Goal: Check status: Check status

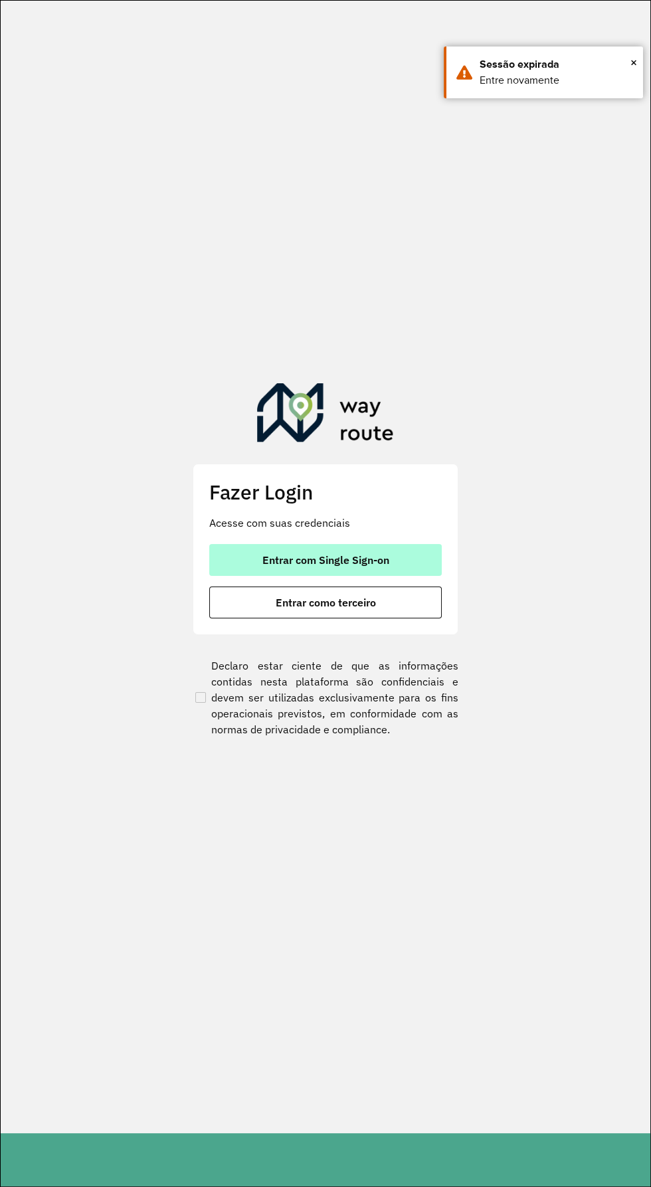
click at [403, 546] on button "Entrar com Single Sign-on" at bounding box center [325, 560] width 232 height 32
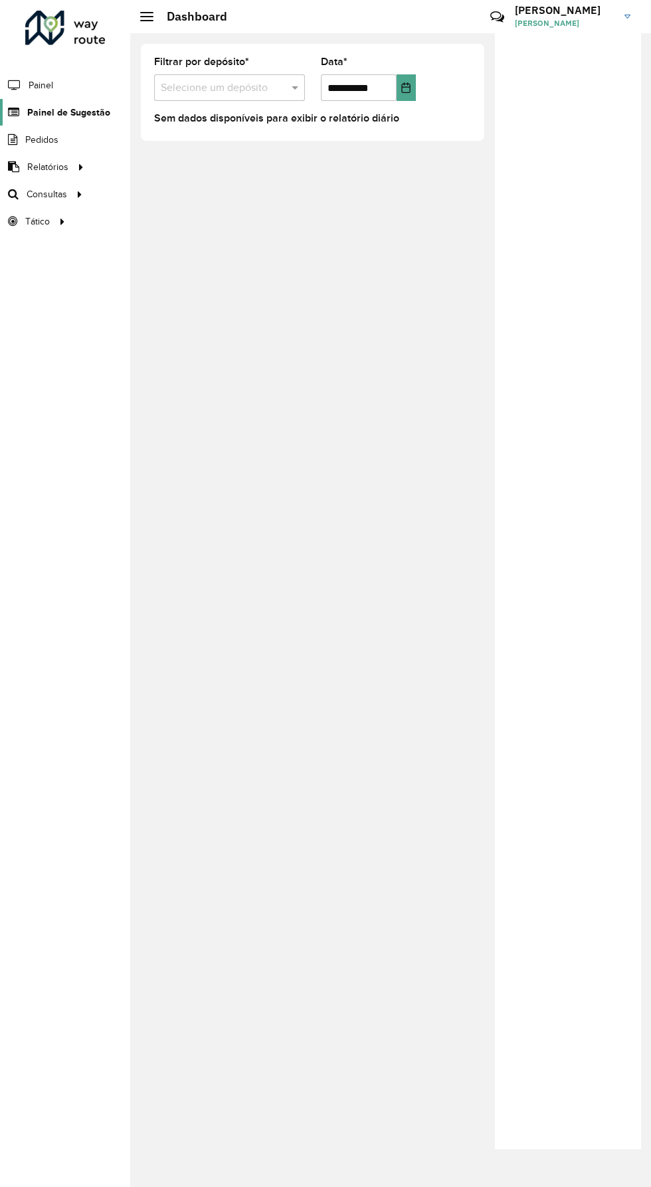
click at [42, 111] on span "Painel de Sugestão" at bounding box center [68, 113] width 83 height 14
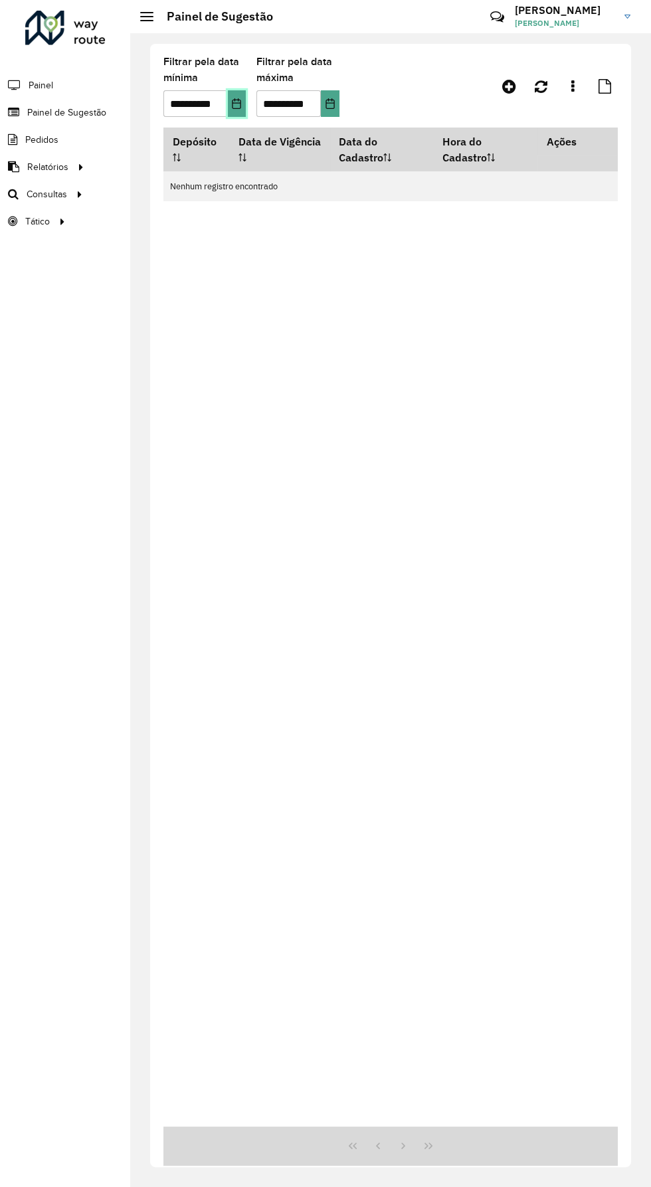
click at [238, 104] on icon "Choose Date" at bounding box center [236, 103] width 11 height 11
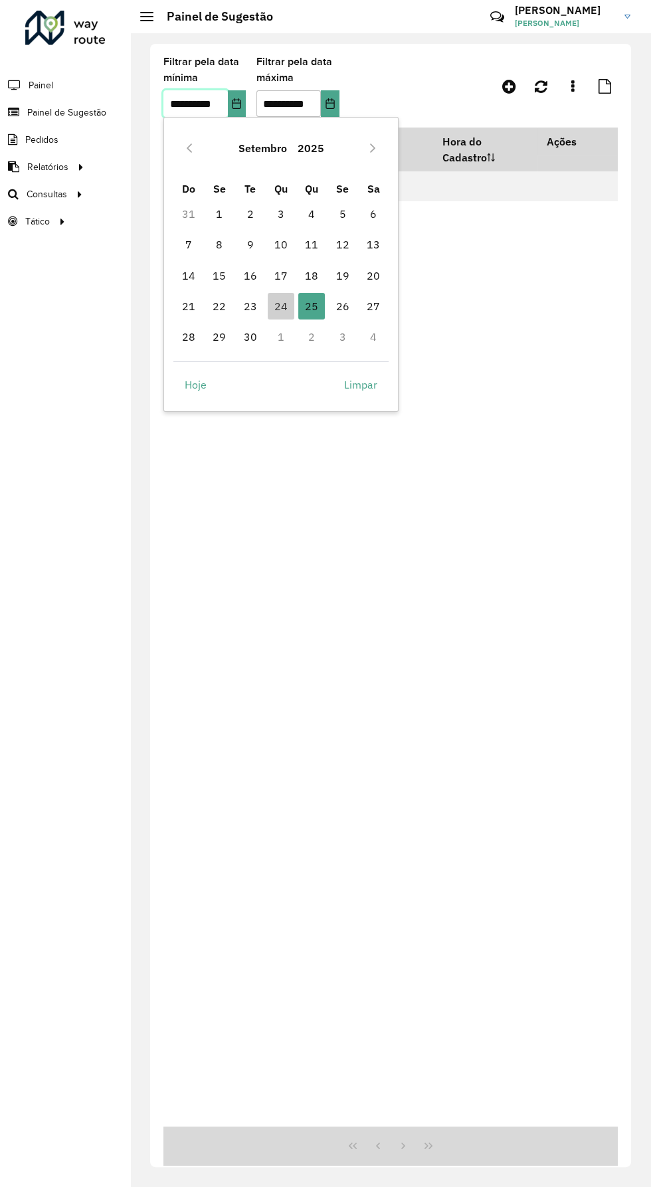
scroll to position [0, 8]
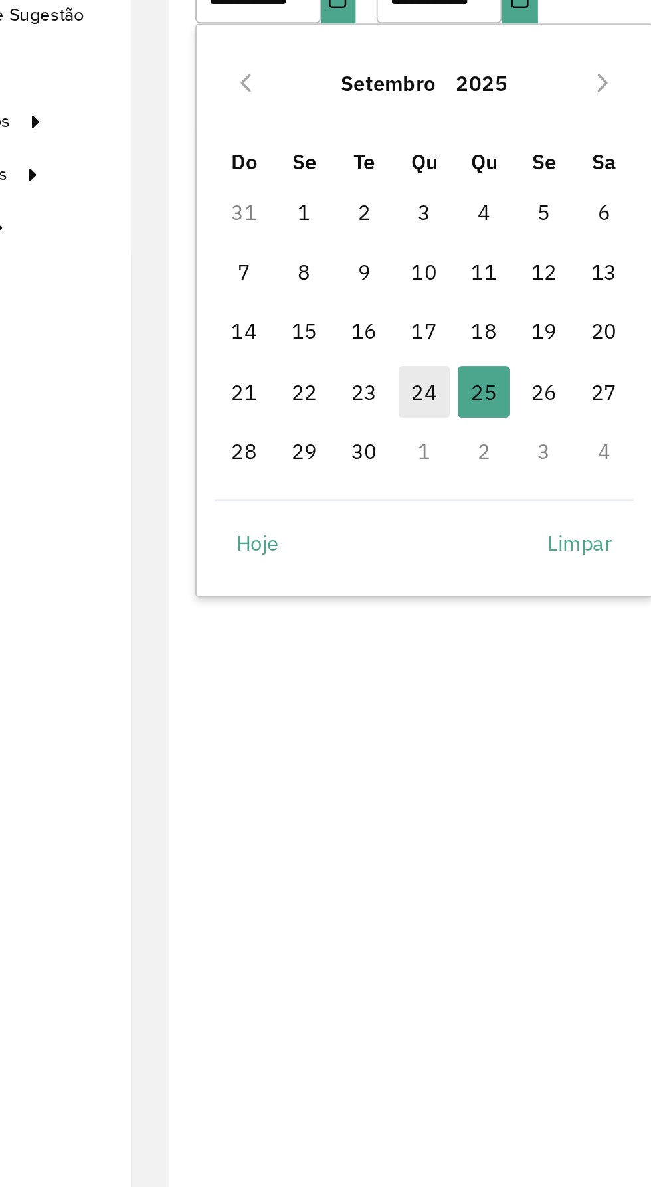
click at [284, 304] on span "24" at bounding box center [281, 306] width 27 height 27
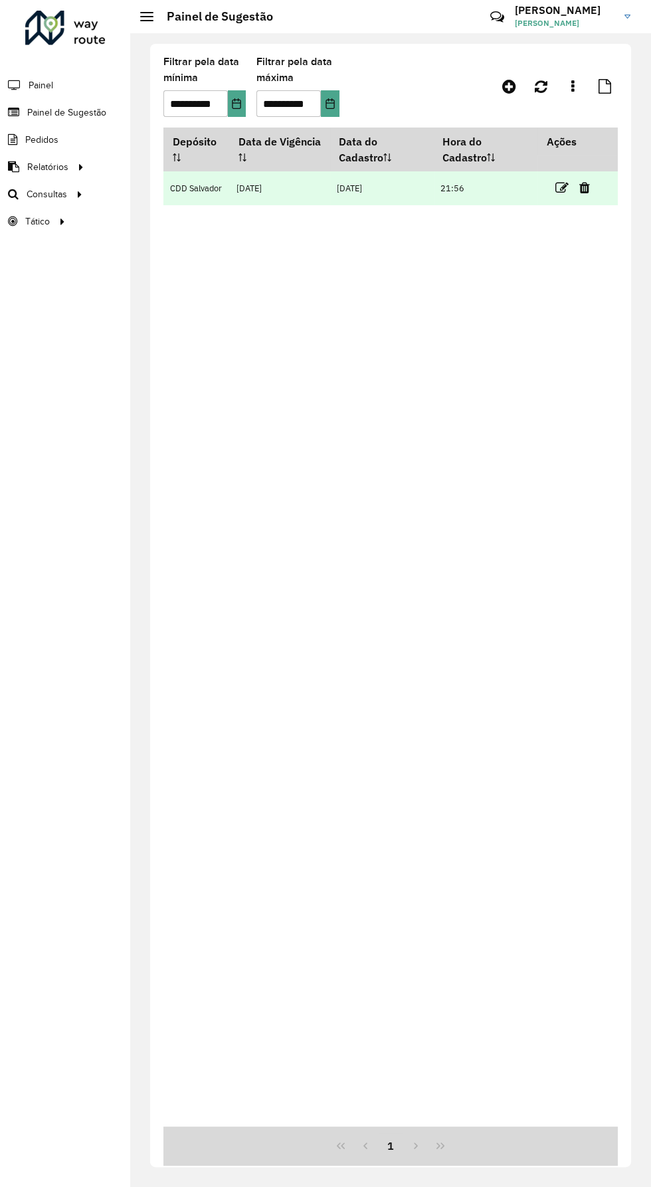
click at [531, 193] on td "21:56" at bounding box center [486, 188] width 104 height 34
click at [557, 188] on icon at bounding box center [561, 187] width 13 height 13
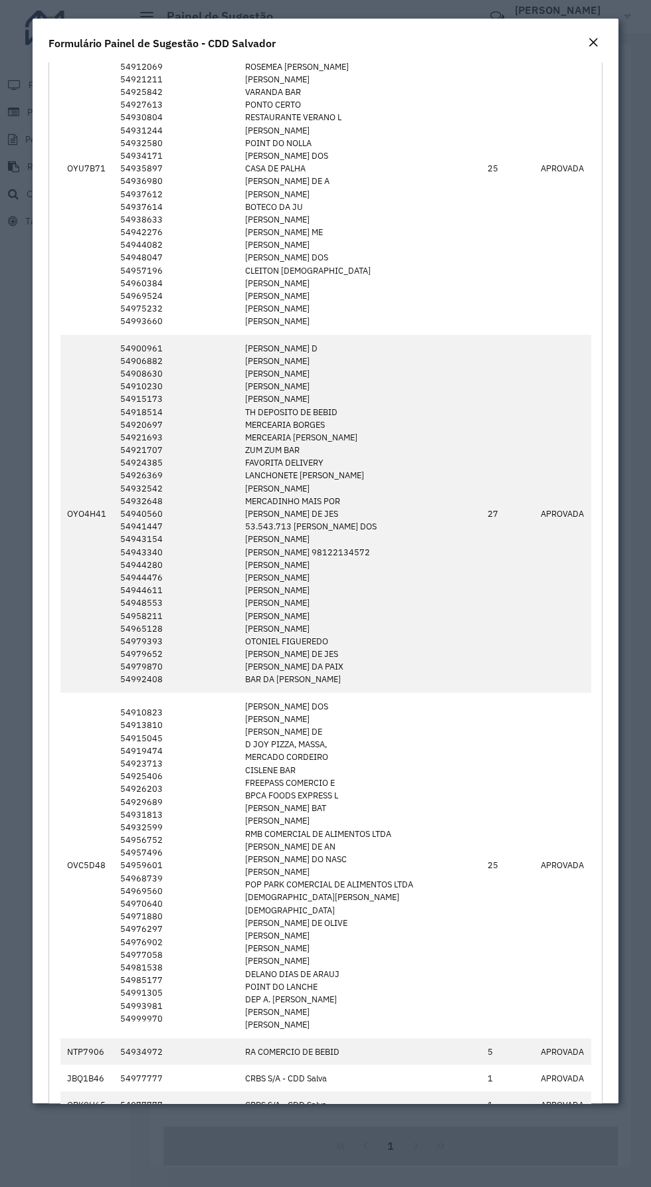
scroll to position [511, 0]
click at [588, 48] on div "Close" at bounding box center [593, 43] width 11 height 16
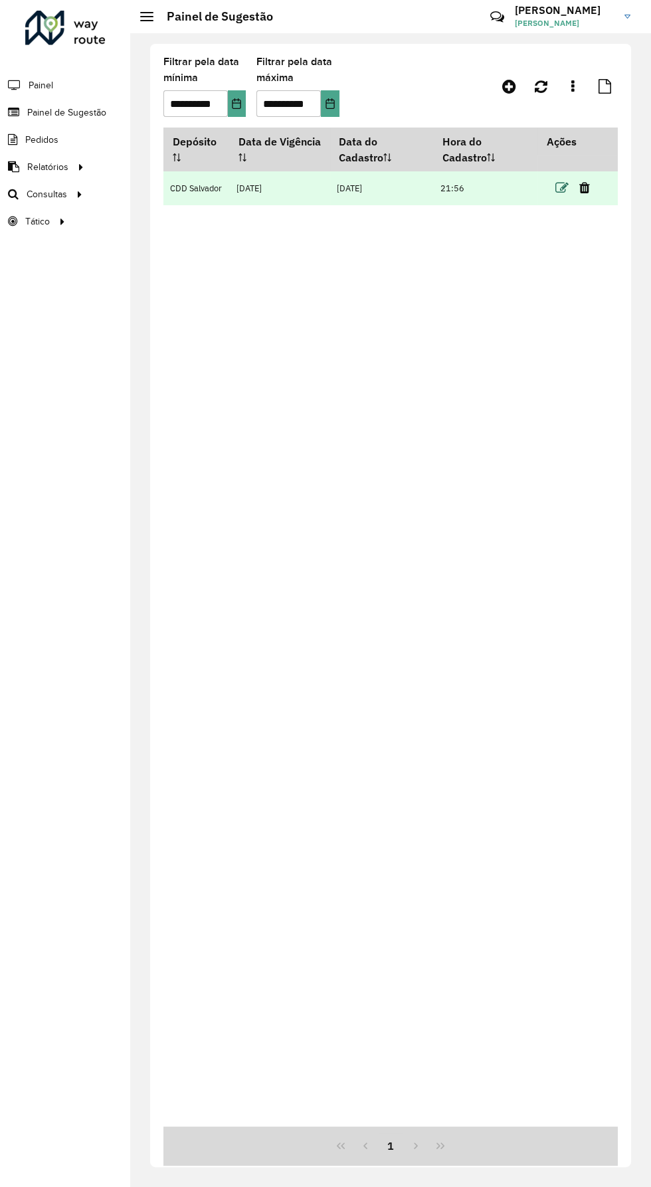
click at [561, 185] on icon at bounding box center [561, 187] width 13 height 13
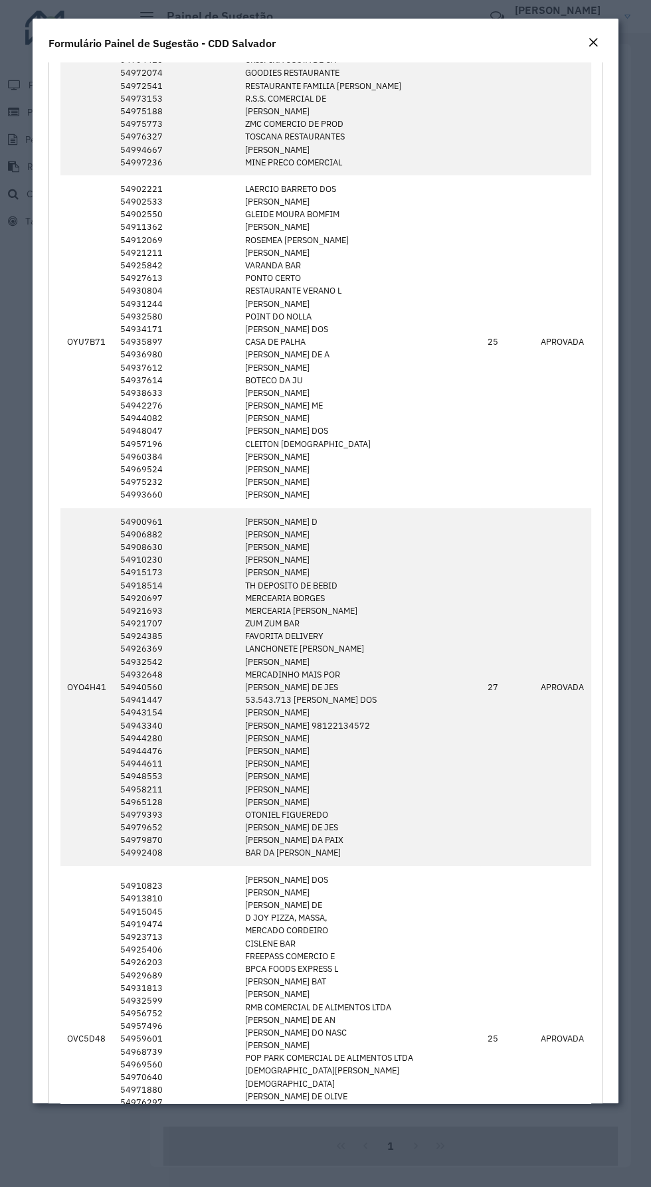
scroll to position [331, 0]
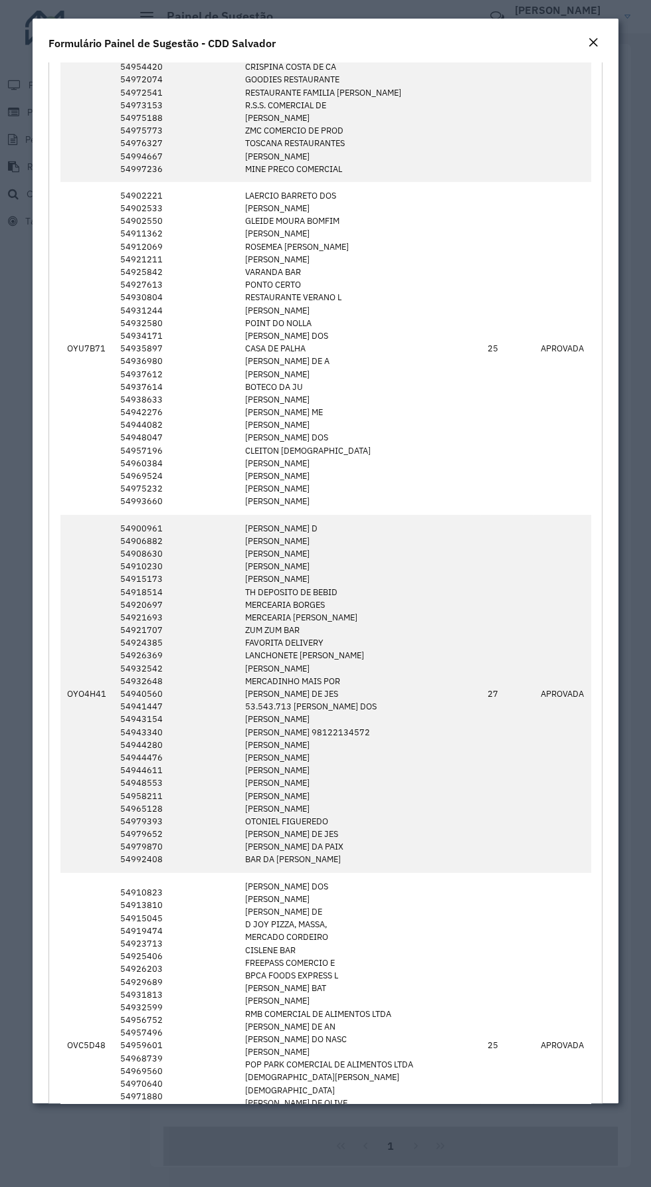
click at [589, 45] on em "Close" at bounding box center [593, 42] width 11 height 11
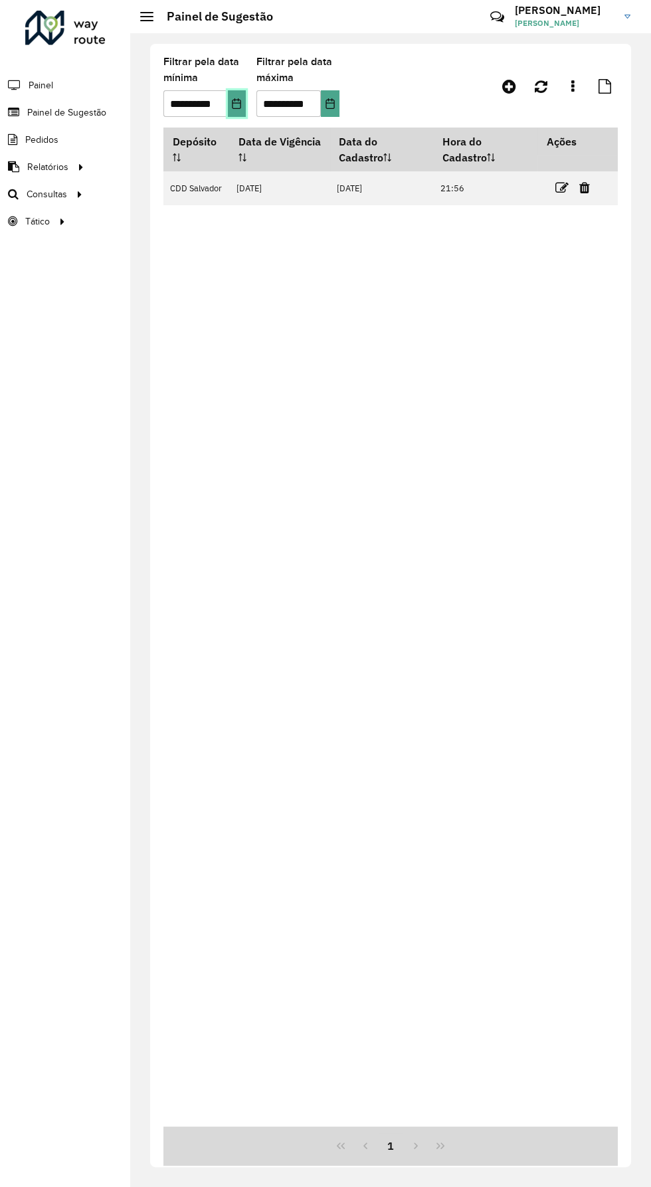
click at [233, 105] on icon "Choose Date" at bounding box center [236, 103] width 11 height 11
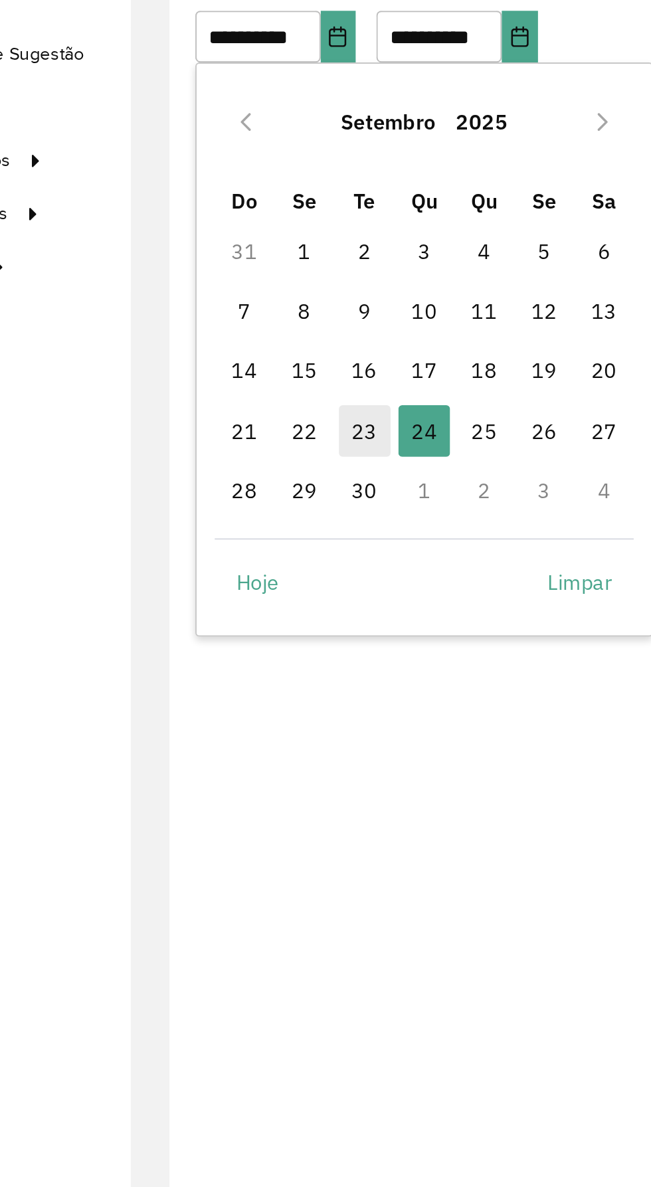
click at [256, 304] on span "23" at bounding box center [250, 306] width 27 height 27
type input "**********"
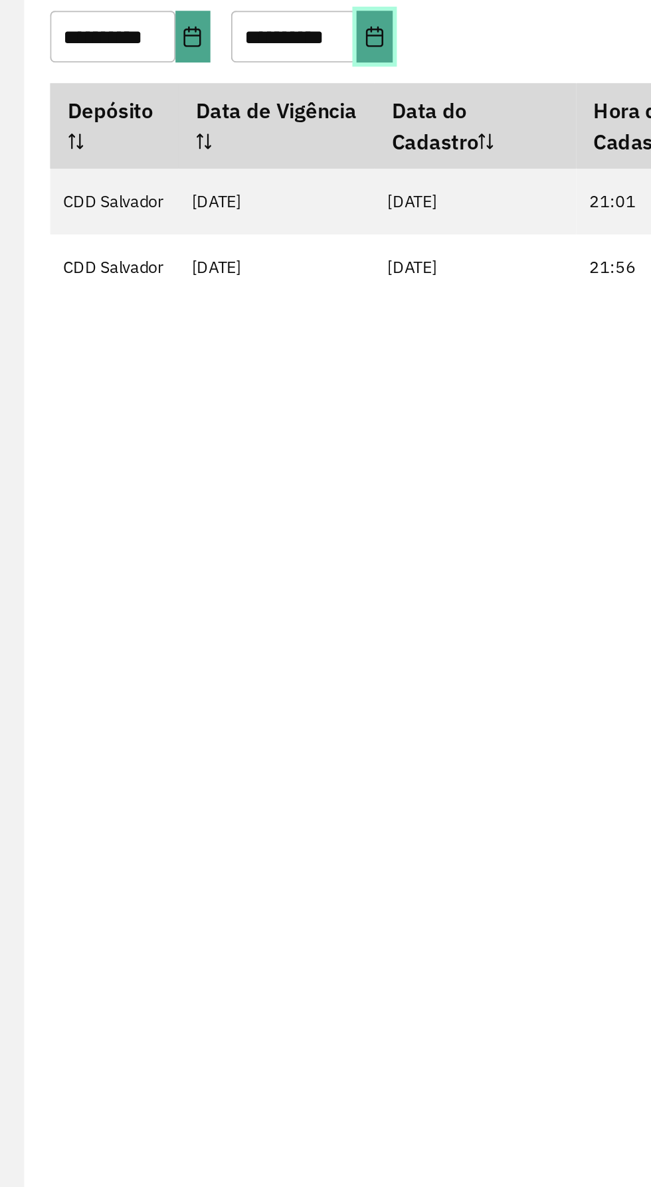
click at [335, 108] on button "Choose Date" at bounding box center [330, 103] width 19 height 27
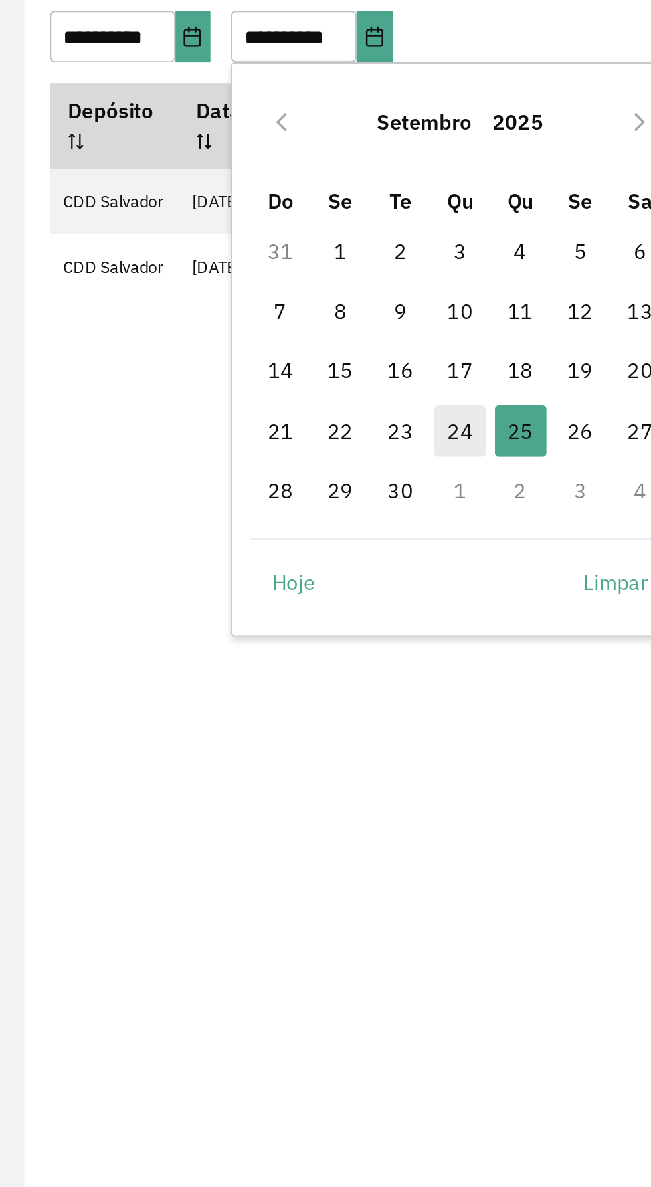
click at [379, 296] on span "24" at bounding box center [374, 306] width 27 height 27
type input "**********"
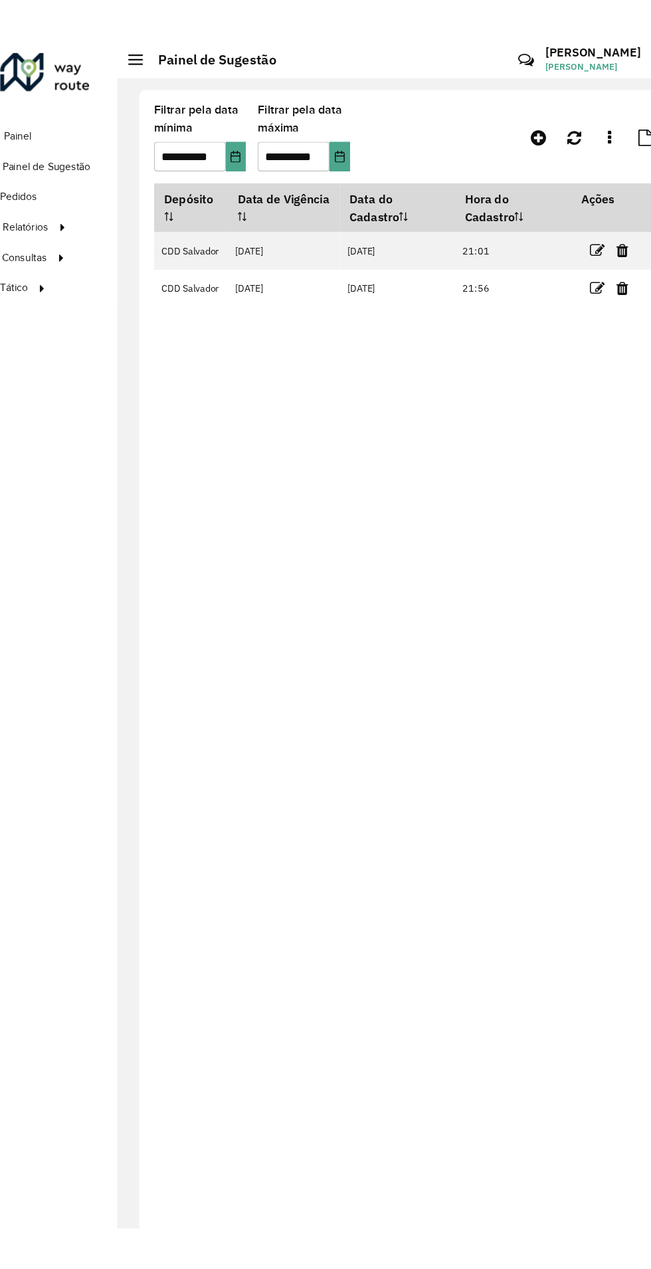
scroll to position [0, 0]
